Goal: Transaction & Acquisition: Purchase product/service

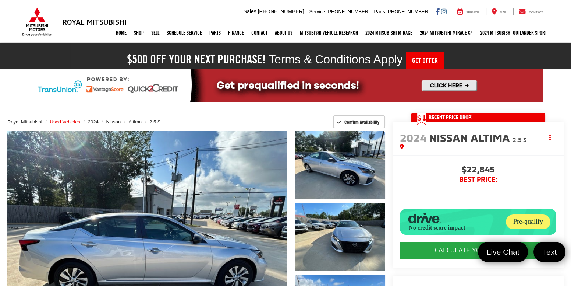
click at [62, 119] on span "Used Vehicles" at bounding box center [65, 122] width 30 height 6
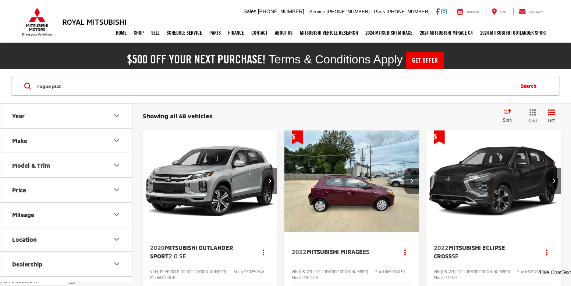
type input "rogue plat"
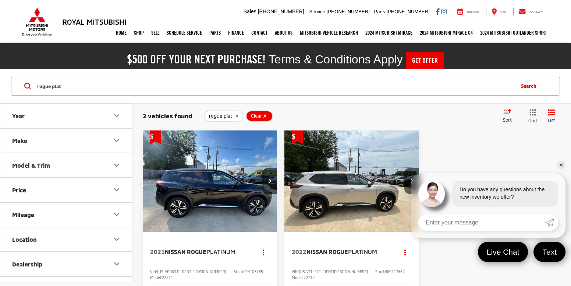
click at [199, 191] on img "2021 Nissan Rogue Platinum 0" at bounding box center [209, 181] width 135 height 102
